Goal: Book appointment/travel/reservation

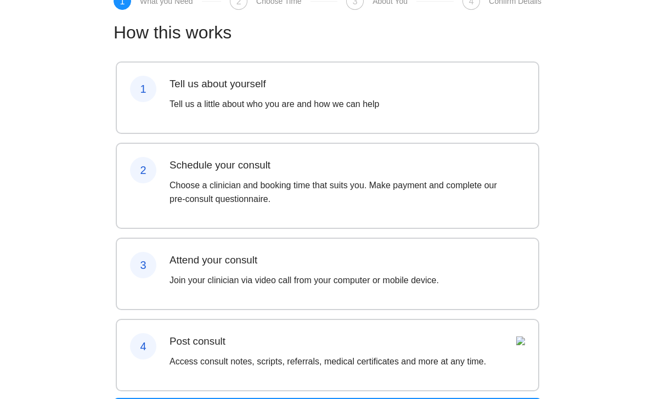
scroll to position [74, 0]
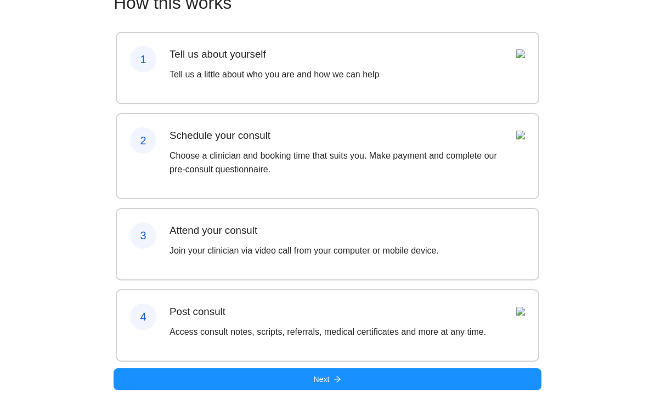
click at [233, 390] on button "Next" at bounding box center [327, 379] width 428 height 22
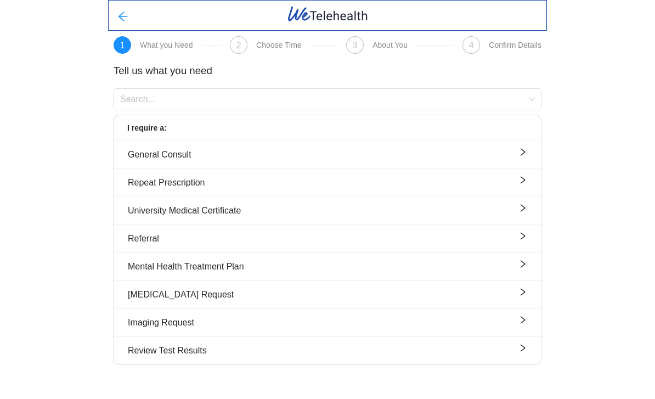
click at [142, 161] on div "General Consult" at bounding box center [327, 154] width 399 height 14
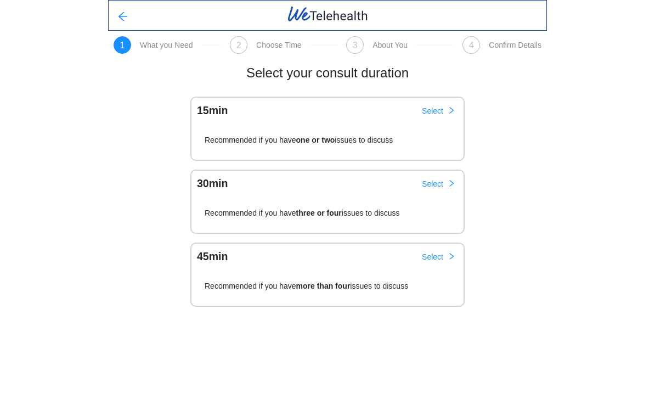
click at [215, 153] on div "Recommended if you have one or two issues to discuss" at bounding box center [327, 140] width 272 height 40
click at [428, 102] on button "Select" at bounding box center [438, 111] width 51 height 18
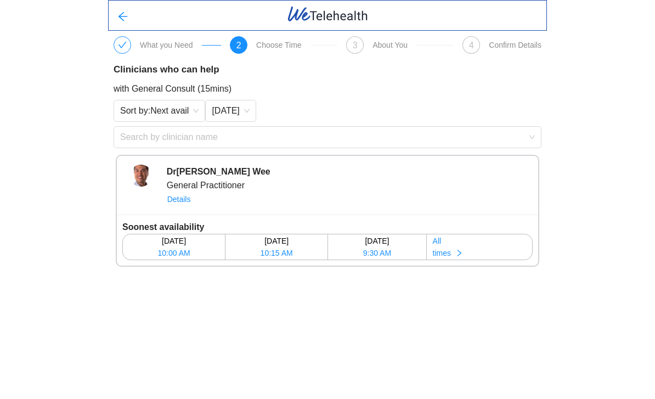
click at [442, 252] on span "times" at bounding box center [442, 253] width 18 height 12
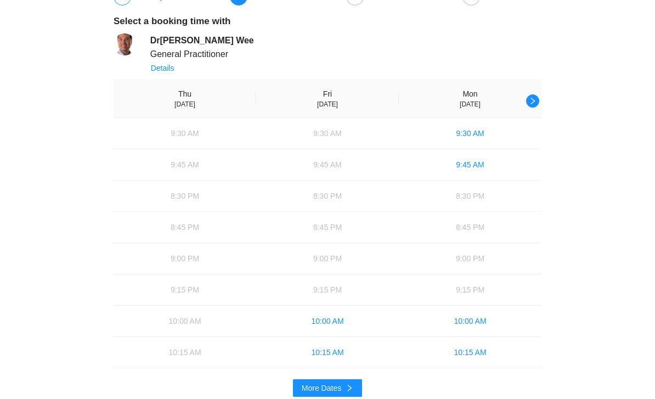
scroll to position [55, 0]
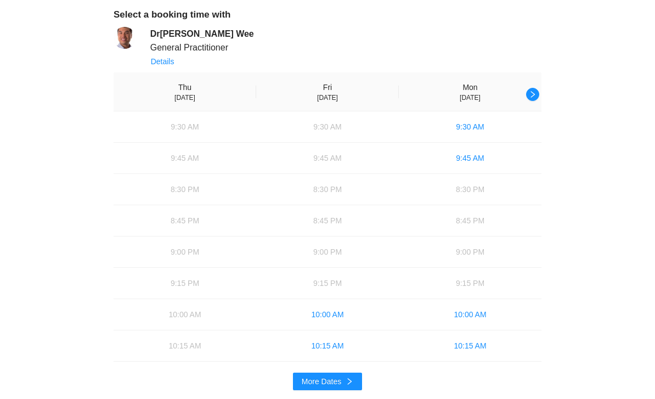
click at [532, 100] on button "button" at bounding box center [532, 94] width 13 height 13
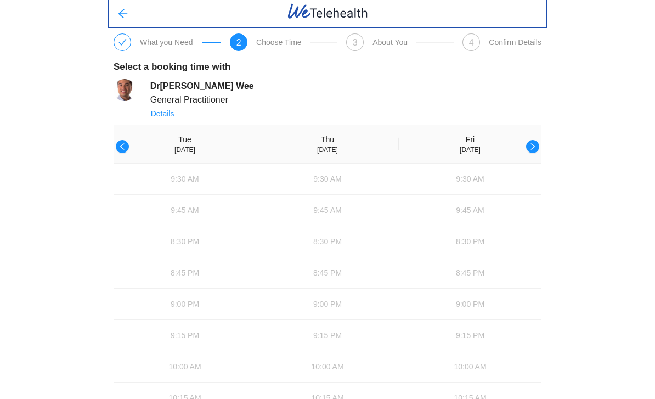
scroll to position [0, 0]
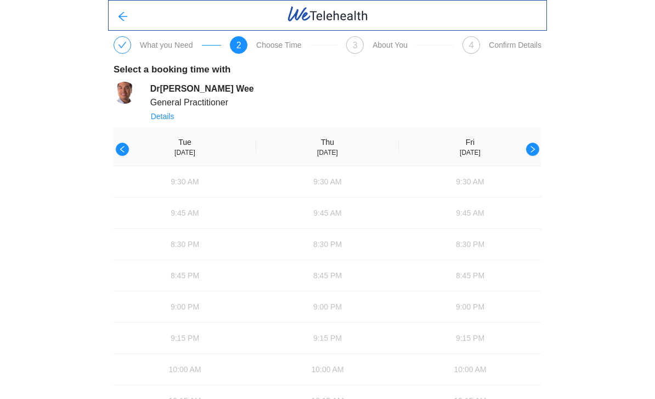
click at [121, 147] on icon "left" at bounding box center [122, 149] width 8 height 8
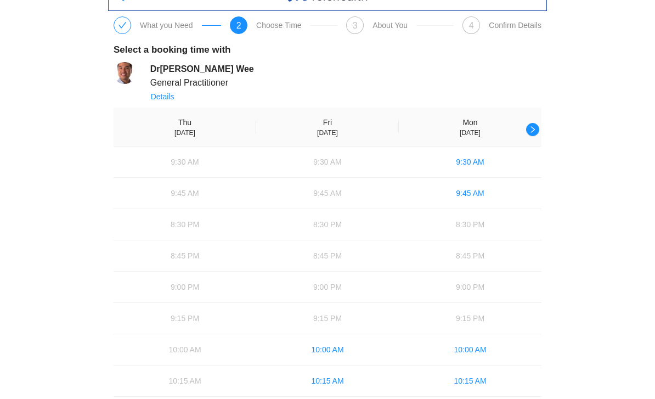
scroll to position [20, 0]
click at [531, 134] on button "button" at bounding box center [532, 129] width 13 height 13
click at [116, 135] on button "button" at bounding box center [122, 129] width 13 height 13
